Goal: Communication & Community: Ask a question

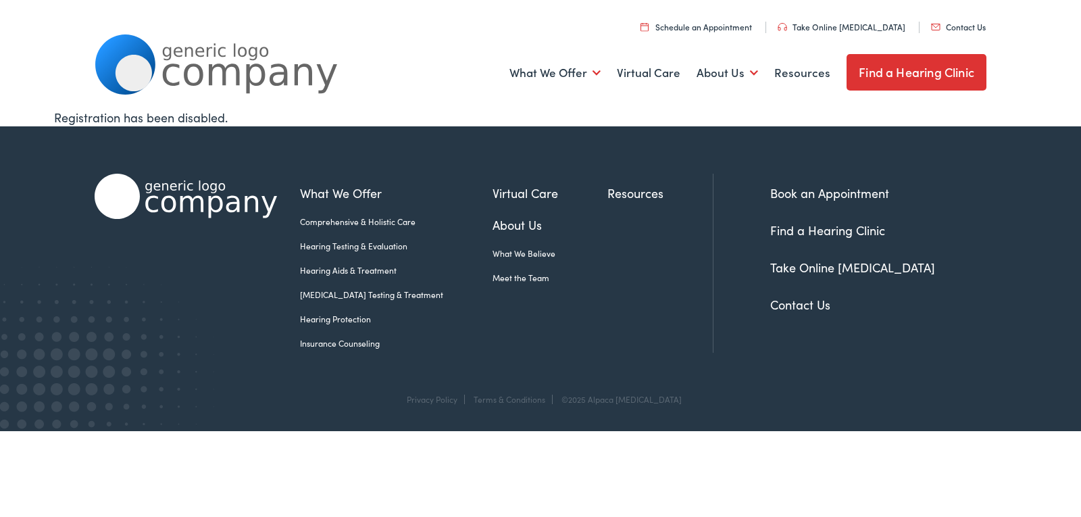
click at [931, 21] on link "Contact Us" at bounding box center [958, 26] width 55 height 11
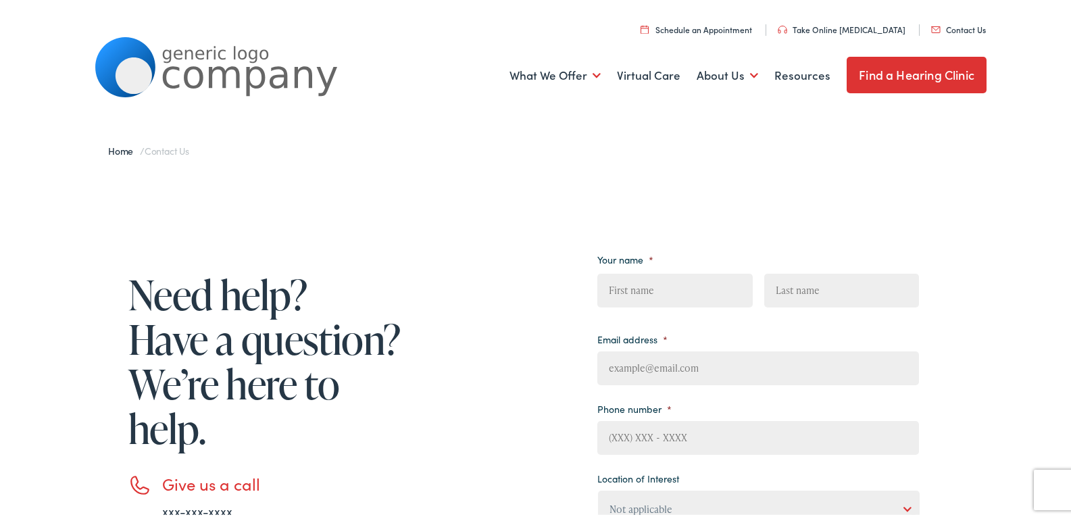
click at [813, 295] on input "Last" at bounding box center [841, 288] width 155 height 34
type input "[PERSON_NAME]"
type input "[EMAIL_ADDRESS][DOMAIN_NAME]"
type input "8149805065"
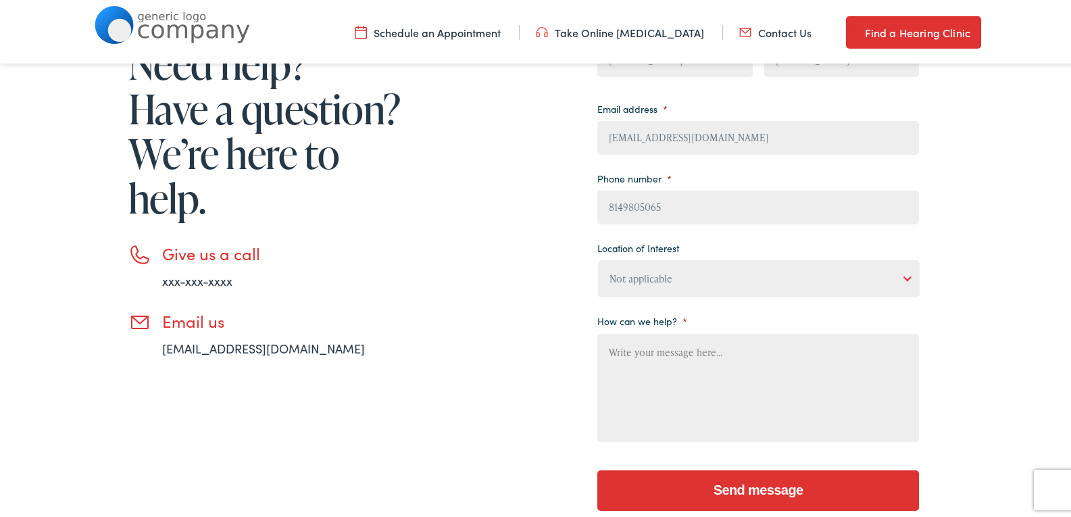
click at [676, 417] on textarea "How can we help? *" at bounding box center [758, 385] width 322 height 108
paste textarea "Beloved Website Owner, In [DATE] digital world, the right app can set your busi…"
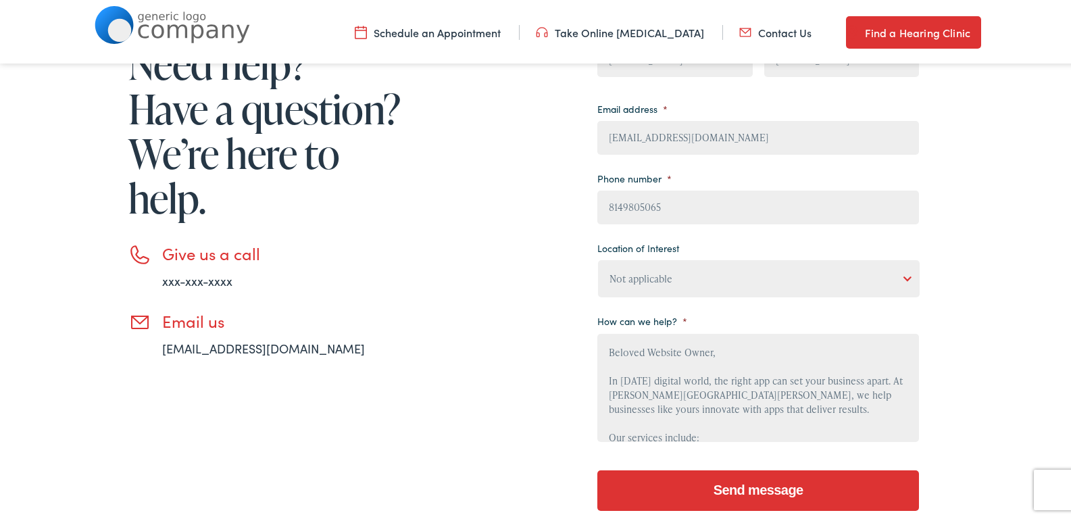
scroll to position [243, 0]
type textarea "Beloved Website Owner, In [DATE] digital world, the right app can set your busi…"
click at [749, 282] on select "Not applicable [PERSON_NAME] [MEDICAL_DATA], Seguin Estes [MEDICAL_DATA], San […" at bounding box center [759, 275] width 322 height 37
select select "[PERSON_NAME] Hearing, Seigen"
click at [598, 257] on select "Not applicable [PERSON_NAME] [MEDICAL_DATA], Seguin Estes [MEDICAL_DATA], San […" at bounding box center [759, 275] width 322 height 37
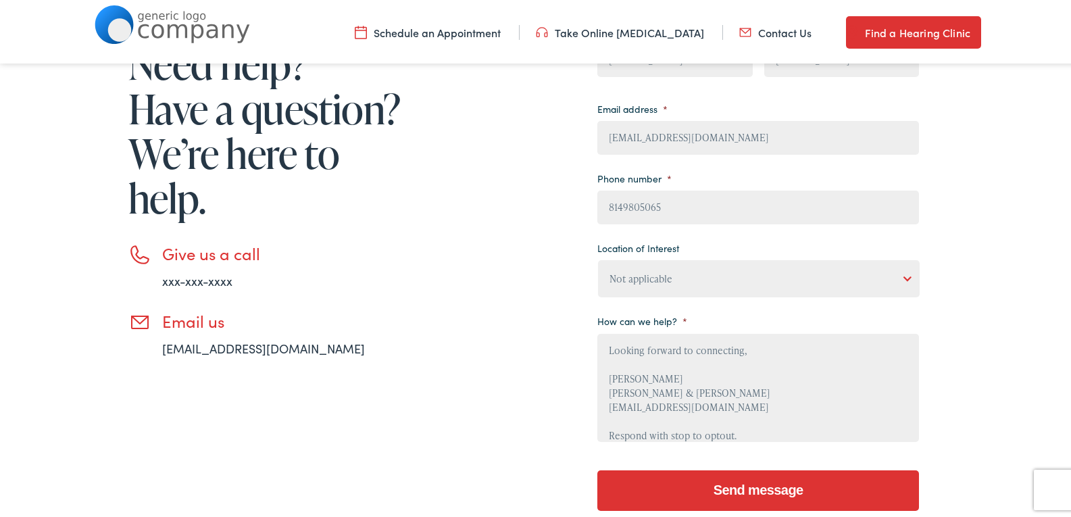
click at [720, 490] on input "Send message" at bounding box center [758, 487] width 322 height 41
click at [794, 488] on input "Send message" at bounding box center [758, 487] width 322 height 41
